Goal: Task Accomplishment & Management: Use online tool/utility

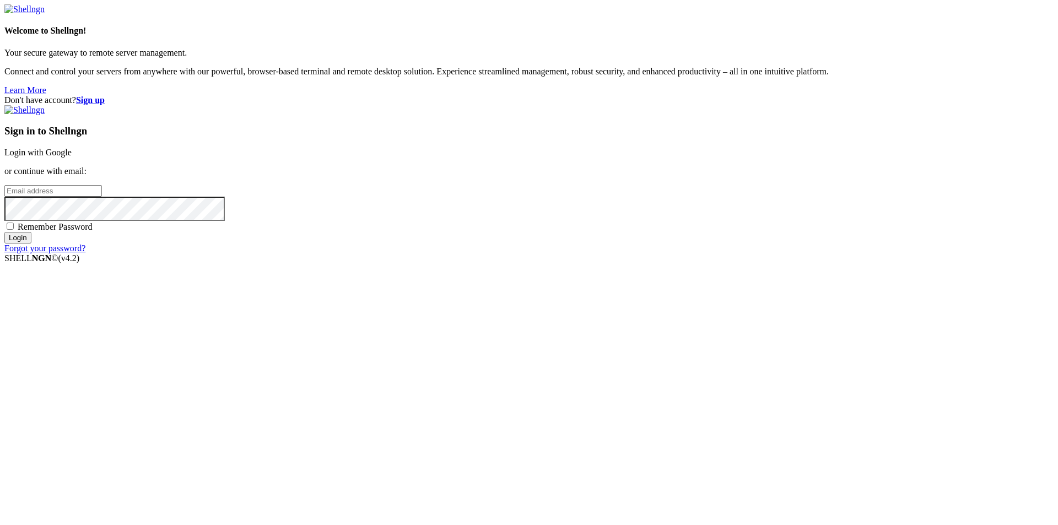
type input "[EMAIL_ADDRESS][DOMAIN_NAME]"
click at [31, 243] on input "Login" at bounding box center [17, 238] width 27 height 12
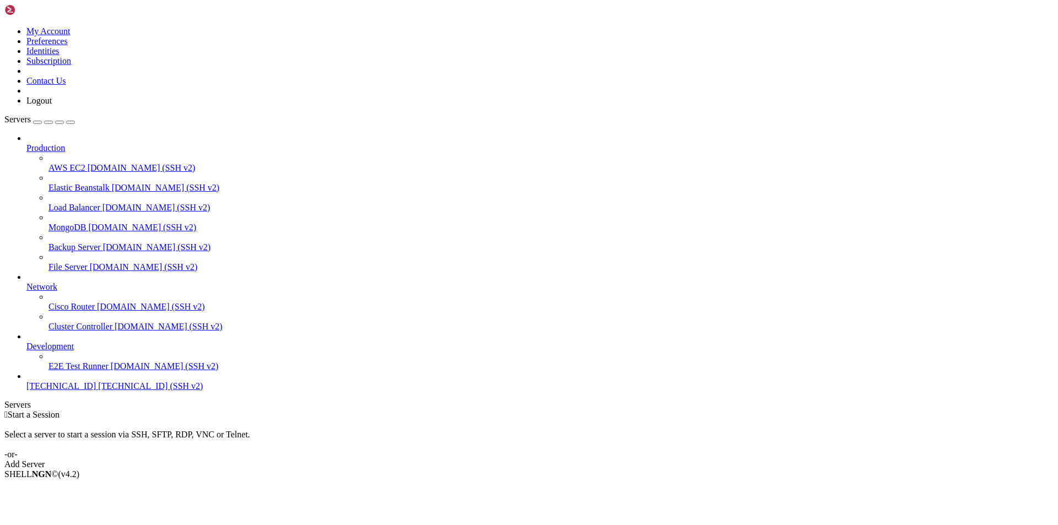
click at [603, 459] on div "Add Server" at bounding box center [528, 464] width 1049 height 10
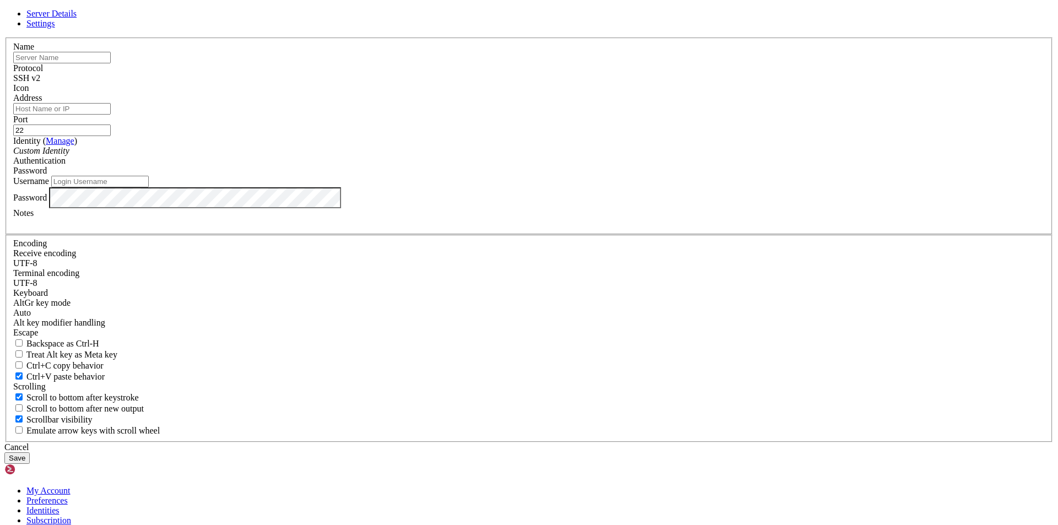
type input "[EMAIL_ADDRESS][DOMAIN_NAME]"
click at [587, 442] on div "Cancel" at bounding box center [528, 447] width 1049 height 10
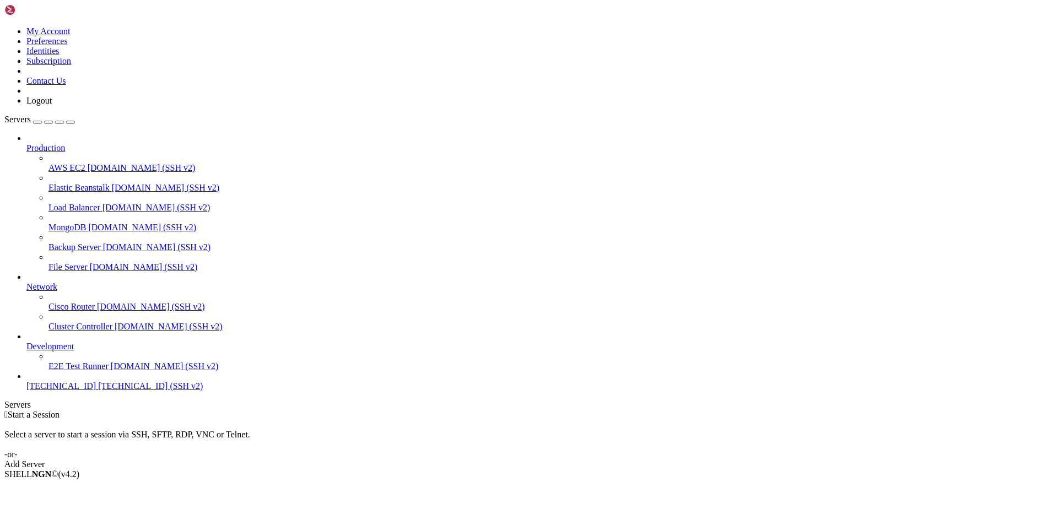
click at [98, 391] on span "[TECHNICAL_ID] (SSH v2)" at bounding box center [150, 385] width 105 height 9
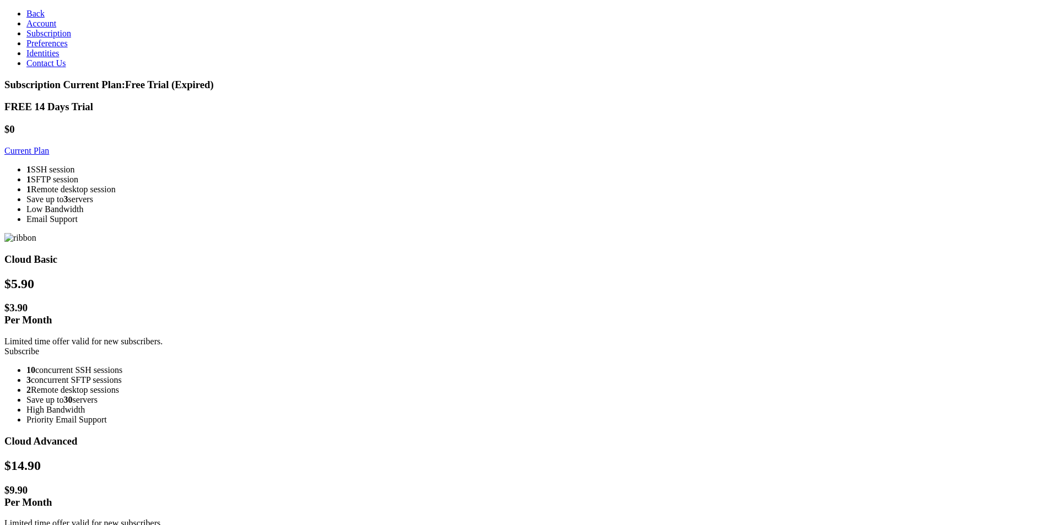
click at [26, 10] on link "Back" at bounding box center [35, 13] width 18 height 9
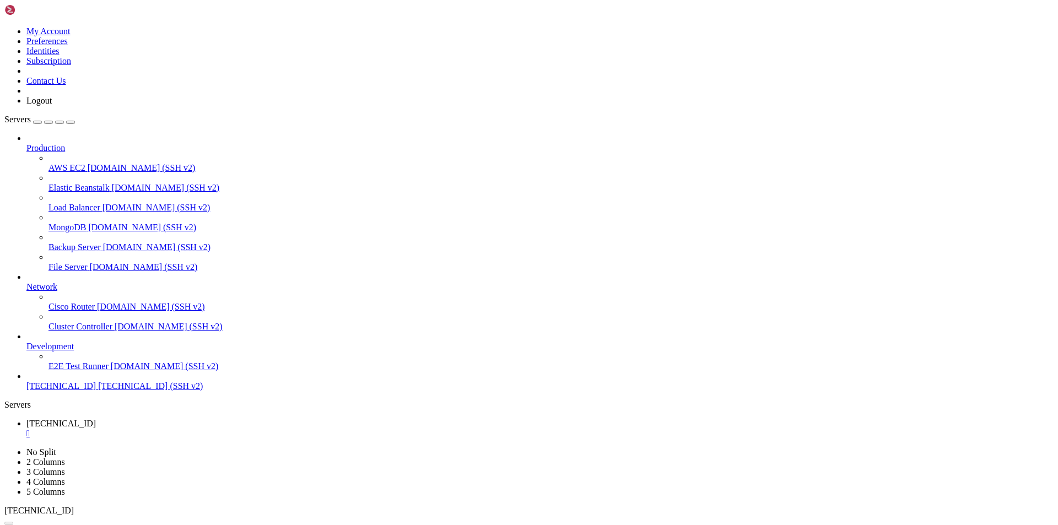
click at [4, 26] on icon at bounding box center [4, 26] width 0 height 0
click at [71, 66] on link "Subscription" at bounding box center [48, 60] width 45 height 9
